Goal: Task Accomplishment & Management: Manage account settings

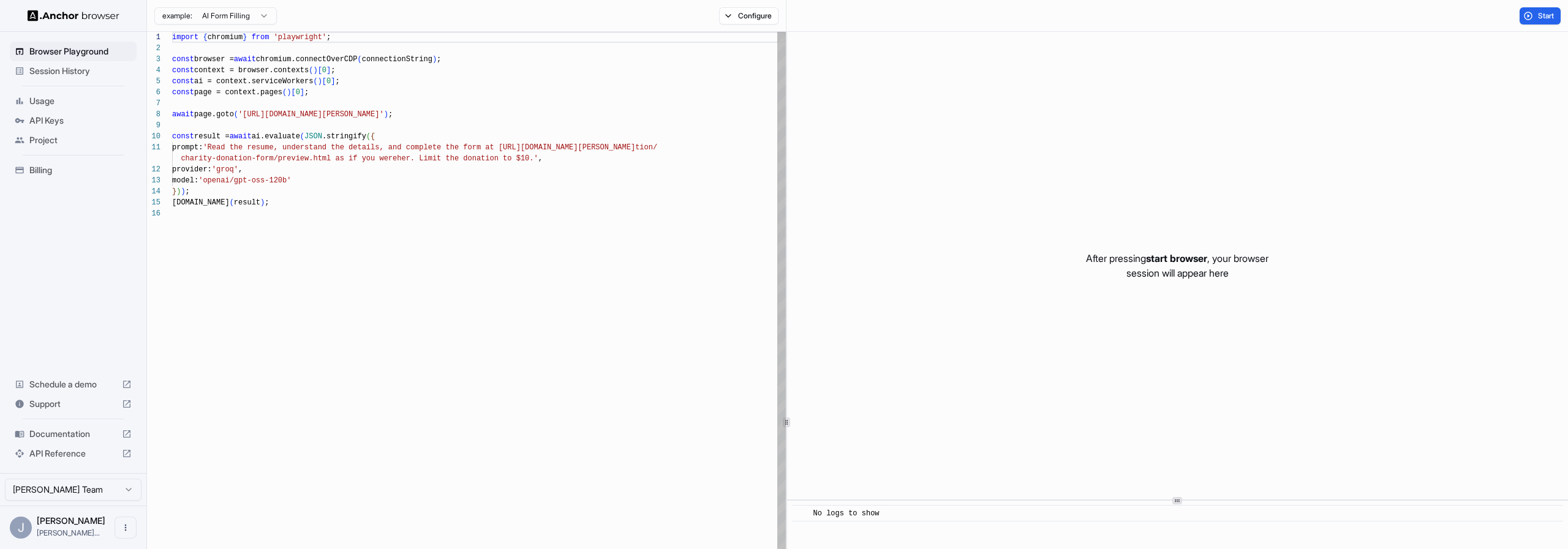
scroll to position [110, 0]
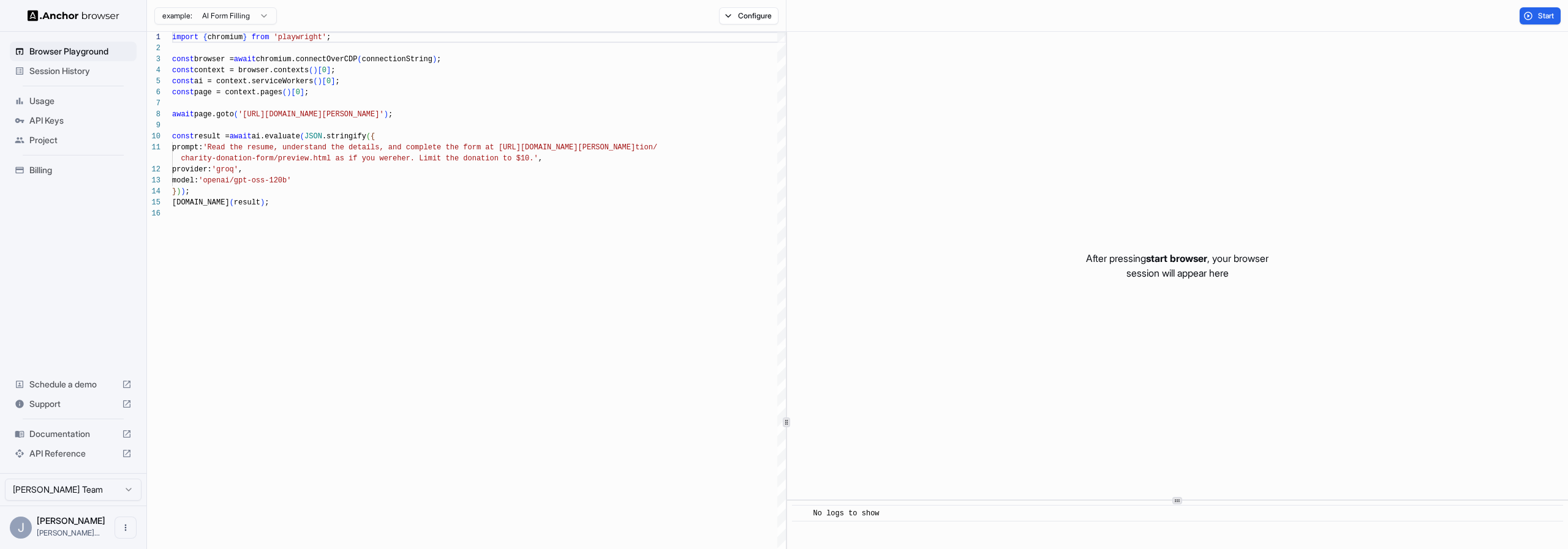
click at [70, 126] on span "API Keys" at bounding box center [81, 121] width 102 height 12
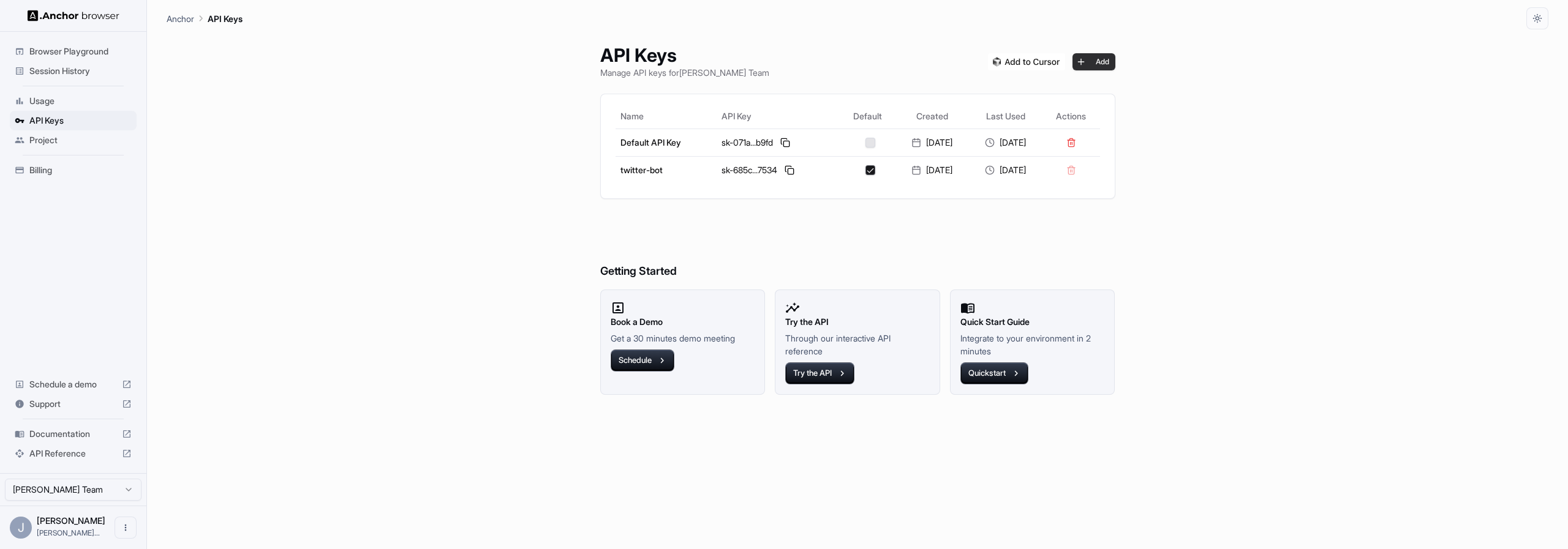
click at [1094, 66] on button "Add" at bounding box center [1093, 61] width 43 height 17
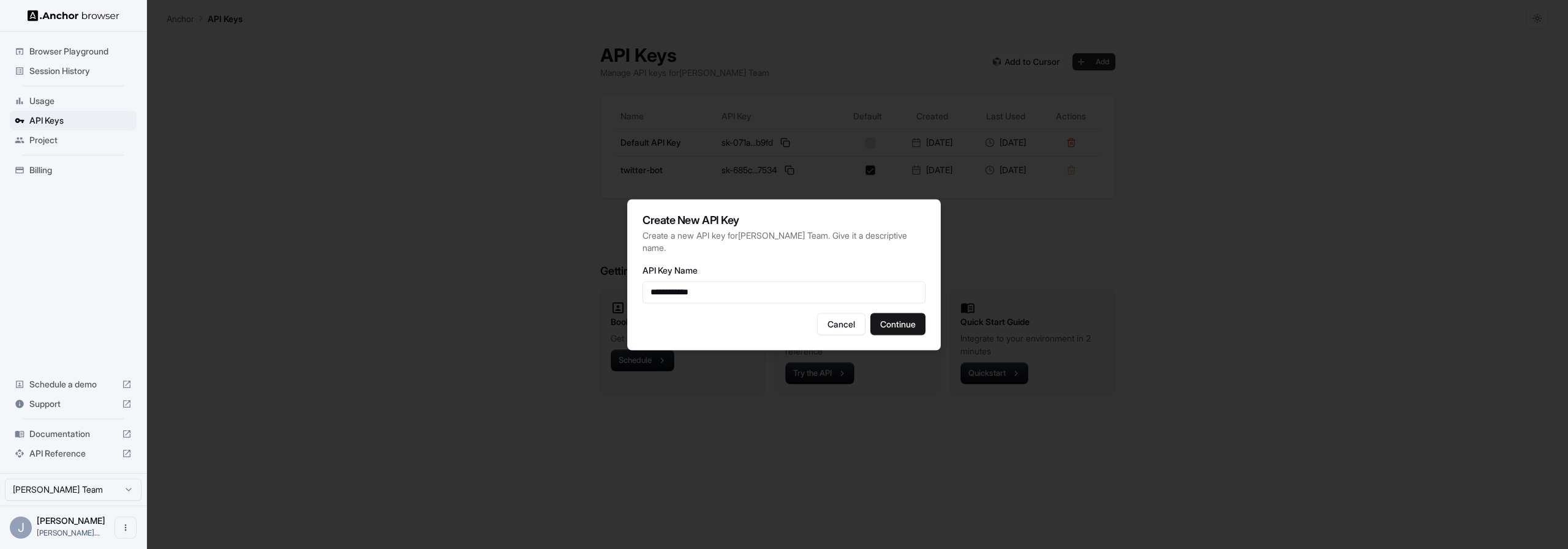
type input "**********"
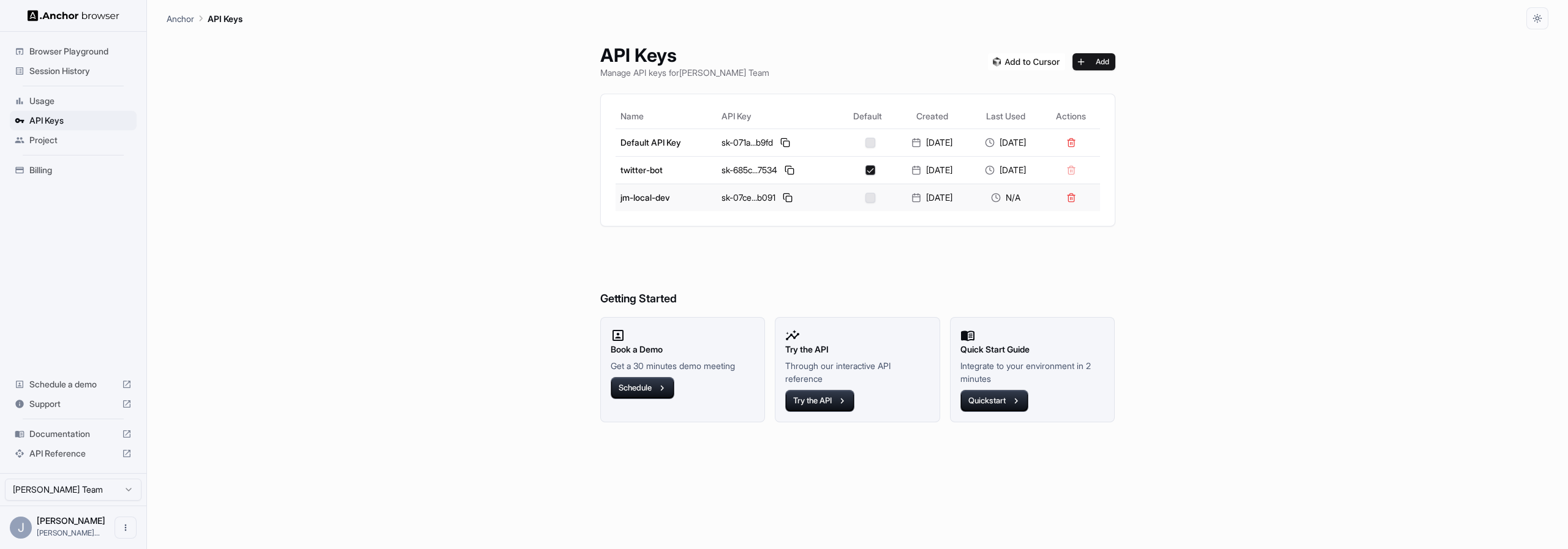
click at [865, 201] on button "button" at bounding box center [870, 198] width 10 height 10
click at [780, 198] on button at bounding box center [787, 198] width 15 height 15
